Goal: Task Accomplishment & Management: Complete application form

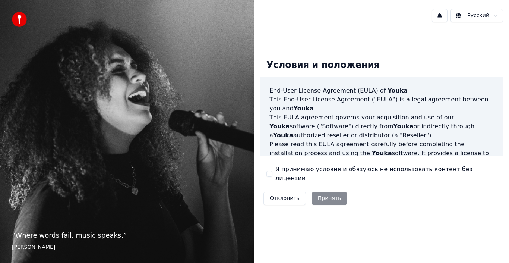
click at [330, 177] on label "Я принимаю условия и обязуюсь не использовать контент без лицензии" at bounding box center [386, 174] width 222 height 18
click at [272, 177] on button "Я принимаю условия и обязуюсь не использовать контент без лицензии" at bounding box center [269, 174] width 6 height 6
click at [336, 193] on button "Принять" at bounding box center [329, 197] width 35 height 13
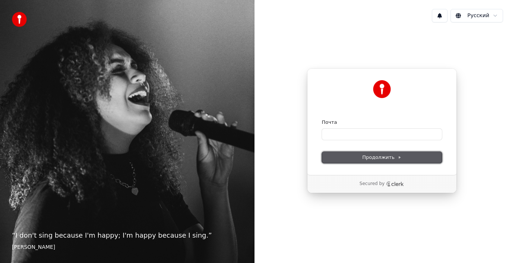
click at [393, 155] on span "Продолжить" at bounding box center [381, 157] width 39 height 7
